Goal: Transaction & Acquisition: Purchase product/service

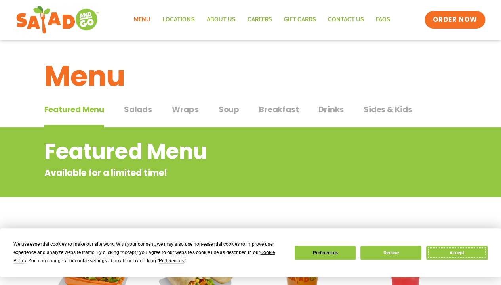
click at [456, 248] on button "Accept" at bounding box center [456, 253] width 61 height 14
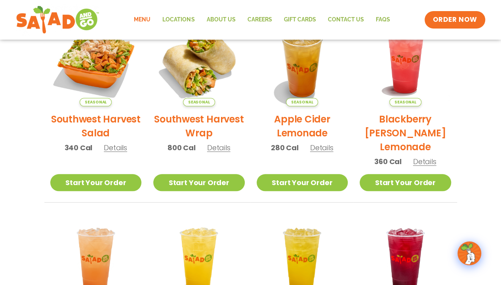
scroll to position [209, 0]
click at [95, 176] on link "Start Your Order" at bounding box center [96, 182] width 92 height 17
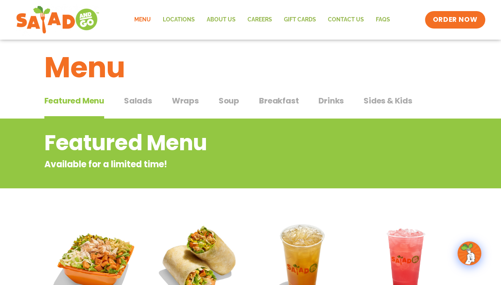
scroll to position [9, 0]
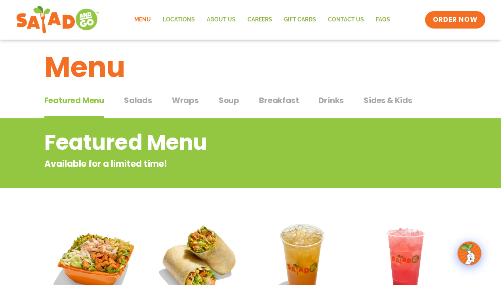
click at [135, 101] on span "Salads" at bounding box center [138, 100] width 28 height 12
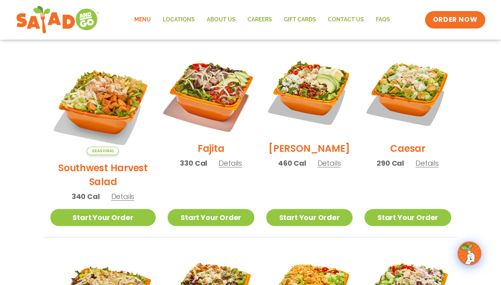
scroll to position [202, 0]
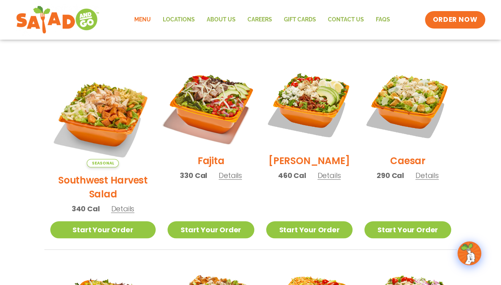
click at [207, 120] on img at bounding box center [210, 104] width 101 height 101
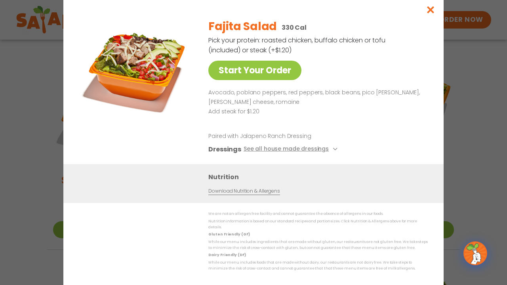
click at [427, 99] on div "Start Your Order Fajita Salad 330 Cal Pick your protein: roasted chicken, buffa…" at bounding box center [253, 88] width 349 height 152
click at [429, 14] on icon "Close modal" at bounding box center [431, 10] width 10 height 8
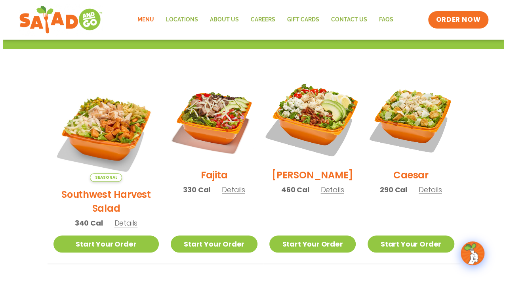
scroll to position [182, 0]
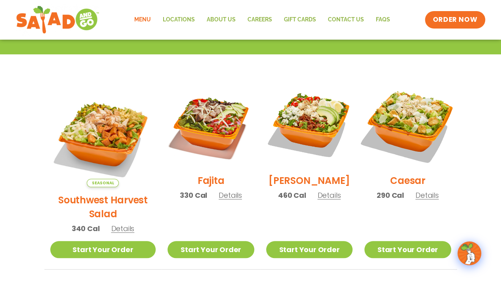
click at [403, 117] on img at bounding box center [407, 124] width 101 height 101
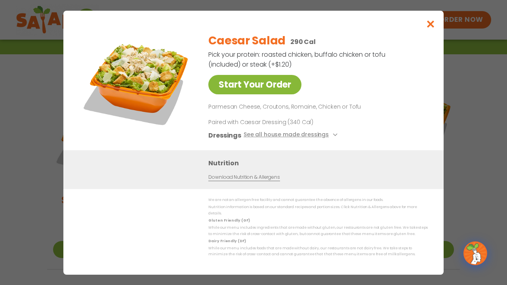
click at [267, 87] on link "Start Your Order" at bounding box center [254, 84] width 93 height 19
